Goal: Task Accomplishment & Management: Use online tool/utility

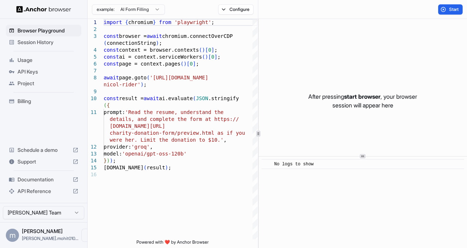
click at [107, 10] on html "Browser Playground Session History Usage API Keys Project Billing Schedule a de…" at bounding box center [233, 124] width 467 height 248
click at [35, 61] on span "Usage" at bounding box center [48, 60] width 61 height 7
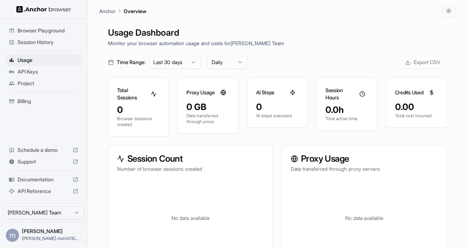
click at [37, 32] on span "Browser Playground" at bounding box center [48, 30] width 61 height 7
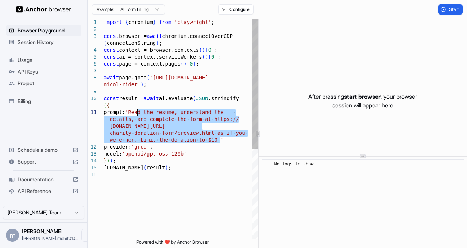
drag, startPoint x: 220, startPoint y: 140, endPoint x: 137, endPoint y: 115, distance: 86.8
click at [137, 115] on div "import { chromium } from 'playwright' ; const browser = await chromium.connectO…" at bounding box center [181, 205] width 154 height 373
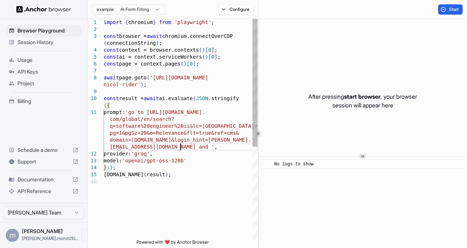
scroll to position [61, 0]
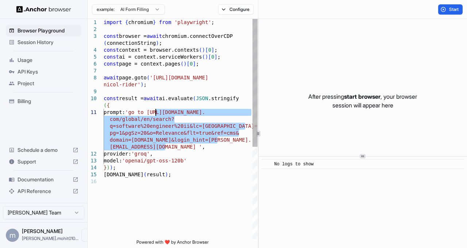
drag, startPoint x: 164, startPoint y: 146, endPoint x: 156, endPoint y: 112, distance: 35.1
click at [156, 112] on div "import { chromium } from 'playwright' ; const browser = await chromium.connectO…" at bounding box center [181, 209] width 154 height 380
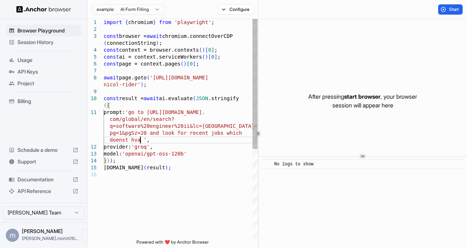
scroll to position [56, 0]
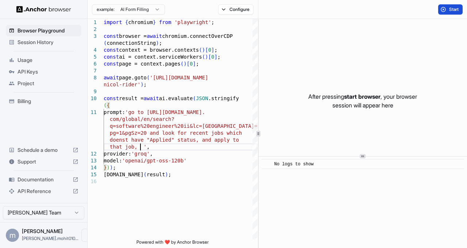
type textarea "**********"
click at [452, 11] on span "Start" at bounding box center [454, 10] width 10 height 6
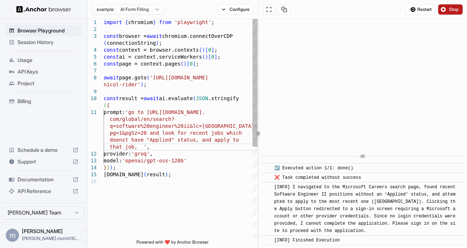
scroll to position [847, 0]
click at [271, 7] on button at bounding box center [269, 9] width 12 height 10
click at [231, 8] on button "Configure" at bounding box center [235, 9] width 35 height 10
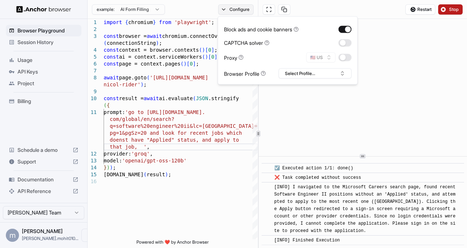
click at [231, 8] on button "Configure" at bounding box center [235, 9] width 35 height 10
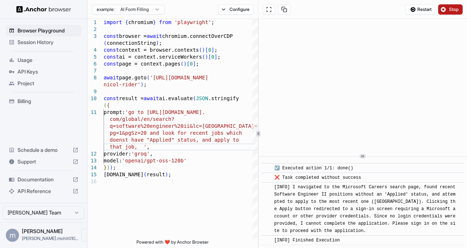
click at [34, 60] on span "Usage" at bounding box center [48, 60] width 61 height 7
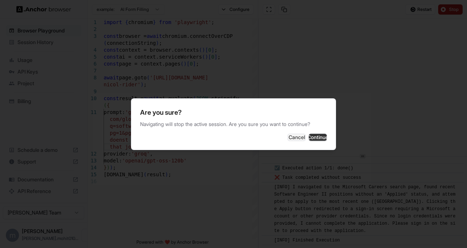
click at [316, 141] on button "Continue" at bounding box center [318, 137] width 18 height 7
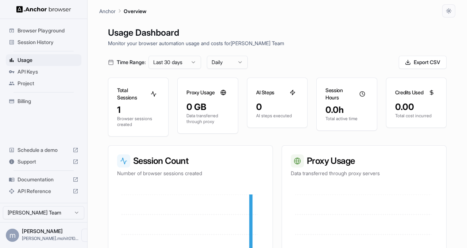
click at [51, 9] on img at bounding box center [43, 9] width 55 height 7
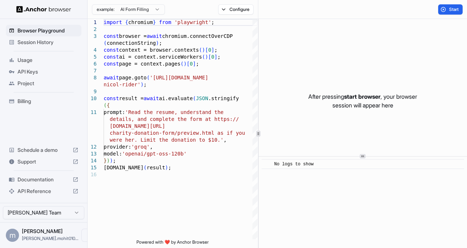
click at [39, 101] on span "Billing" at bounding box center [48, 101] width 61 height 7
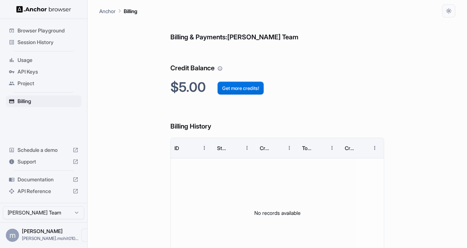
click at [248, 85] on button "Get more credits!" at bounding box center [240, 88] width 46 height 13
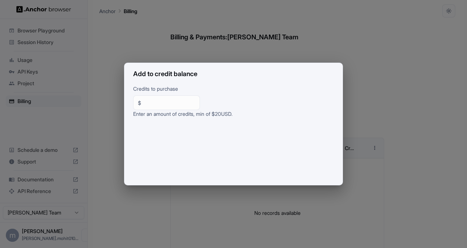
click at [332, 69] on h2 "Add to credit balance" at bounding box center [233, 74] width 218 height 22
click at [425, 41] on div "Add to credit balance Credits to purchase $ ** ​ Enter an amount of credits, mi…" at bounding box center [233, 124] width 467 height 248
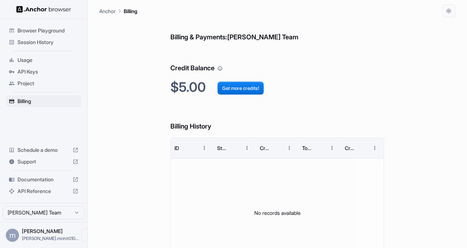
click at [38, 67] on div "API Keys" at bounding box center [44, 72] width 76 height 12
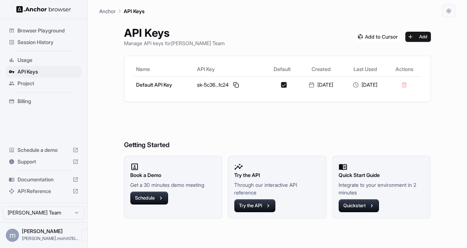
click at [40, 55] on div "Usage" at bounding box center [44, 60] width 76 height 12
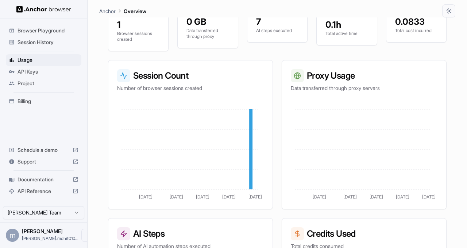
scroll to position [30, 0]
